Goal: Information Seeking & Learning: Get advice/opinions

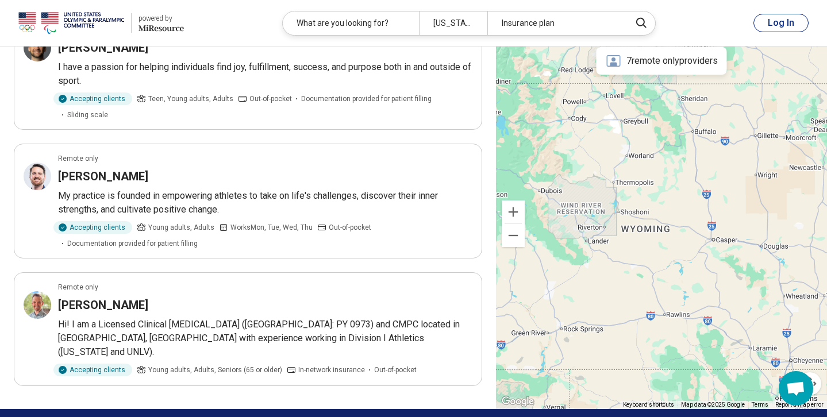
scroll to position [1426, 0]
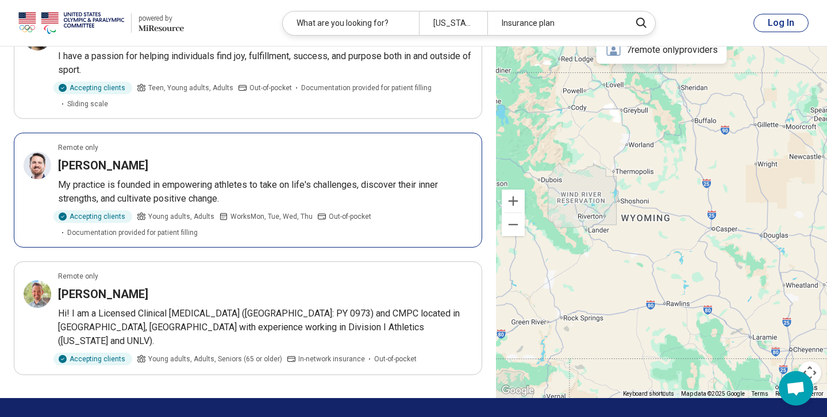
click at [242, 178] on p "My practice is founded in empowering athletes to take on life's challenges, dis…" at bounding box center [265, 192] width 414 height 28
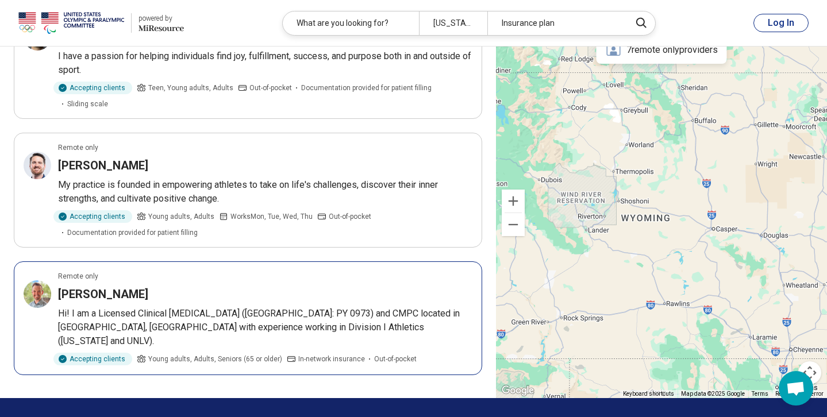
click at [355, 286] on div "[PERSON_NAME]" at bounding box center [265, 294] width 414 height 16
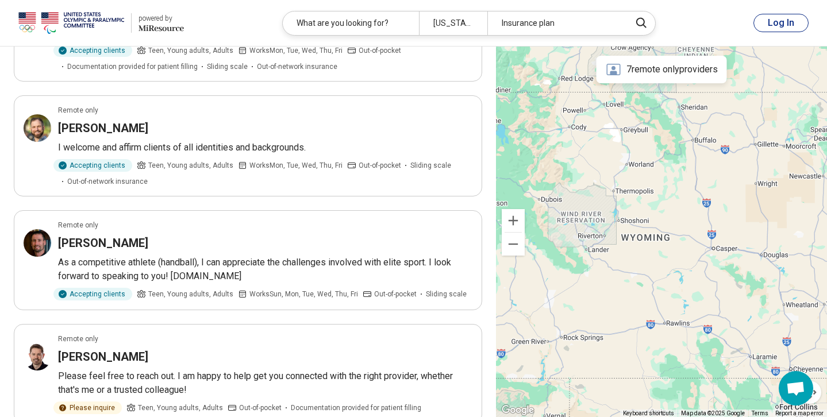
scroll to position [988, 0]
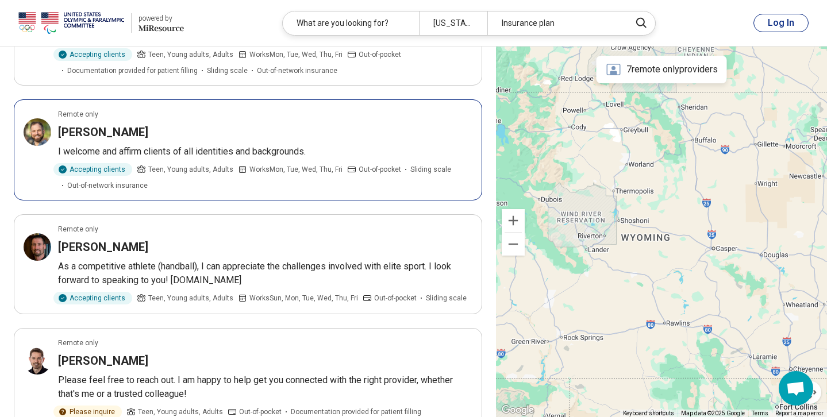
click at [366, 145] on p "I welcome and affirm clients of all identities and backgrounds." at bounding box center [265, 152] width 414 height 14
